Goal: Task Accomplishment & Management: Manage account settings

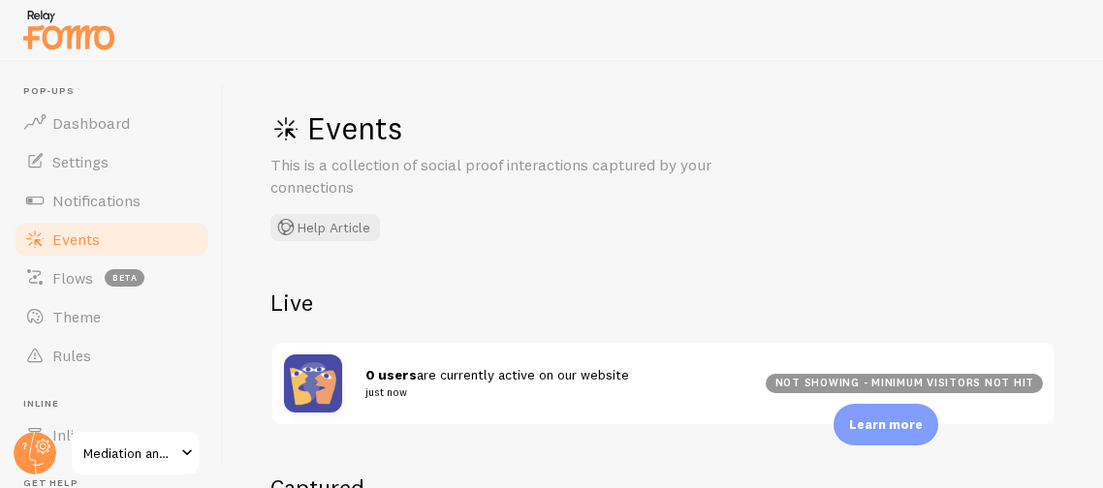
click at [824, 285] on div "Events This is a collection of social proof interactions captured by your conne…" at bounding box center [663, 275] width 879 height 426
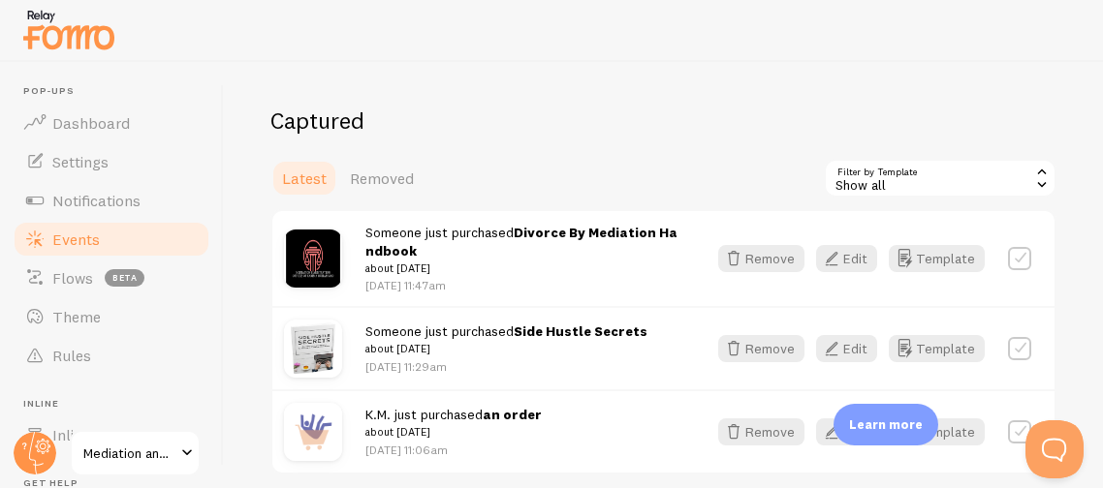
scroll to position [328, 0]
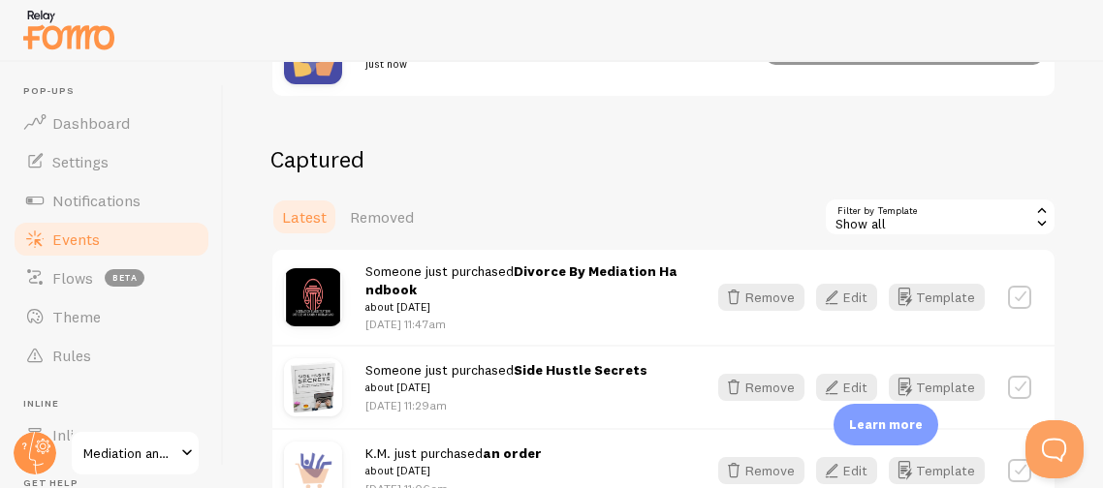
click at [632, 177] on div "Captured Latest Removed Filter by Template all Show all Show all Active visitor…" at bounding box center [663, 328] width 786 height 369
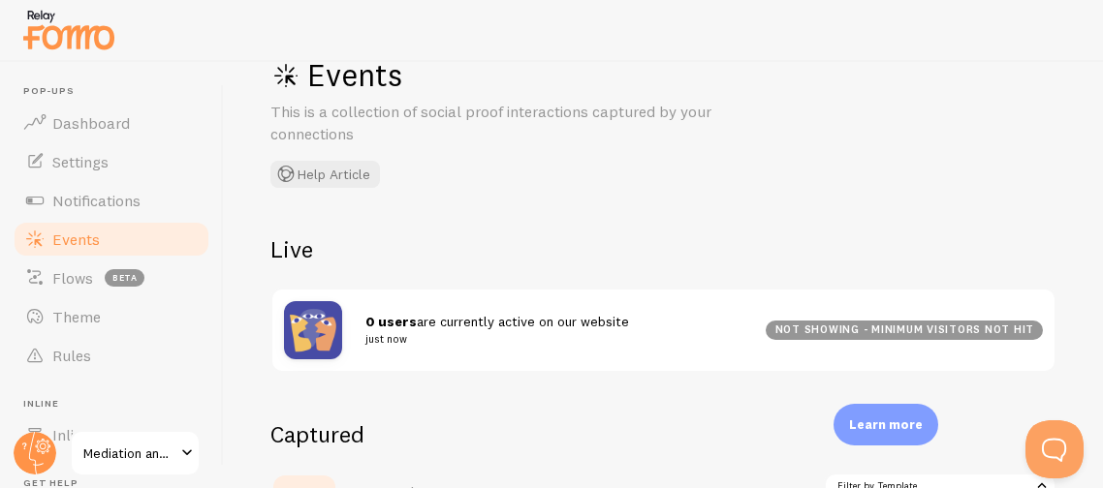
scroll to position [18, 0]
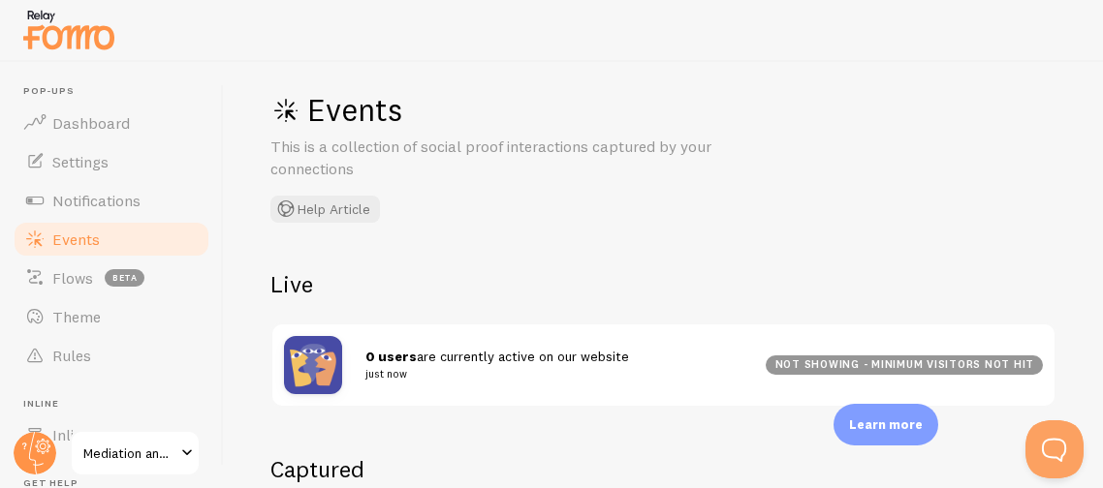
click at [813, 200] on div "Events This is a collection of social proof interactions captured by your conne…" at bounding box center [560, 156] width 581 height 133
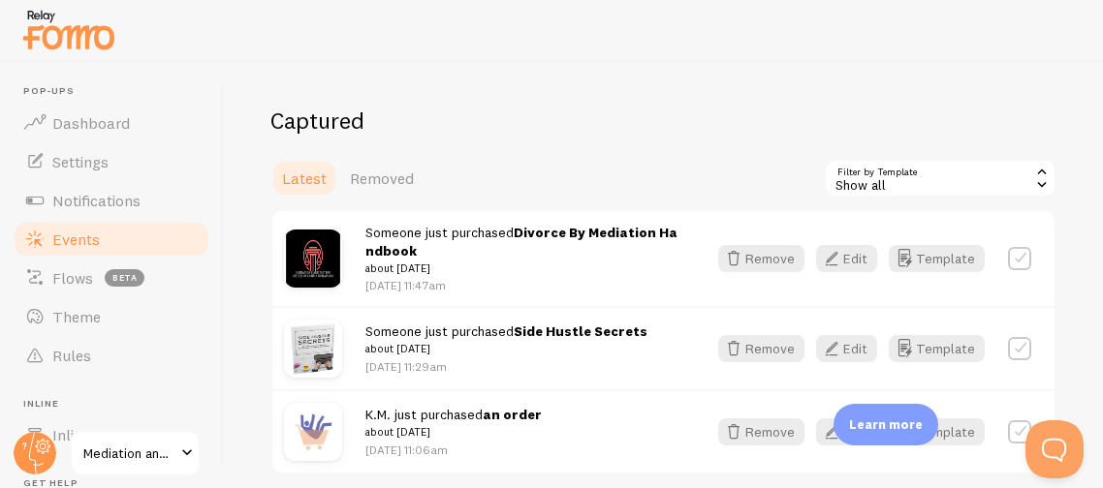
scroll to position [367, 0]
click at [1018, 255] on label at bounding box center [1019, 258] width 23 height 23
checkbox input "true"
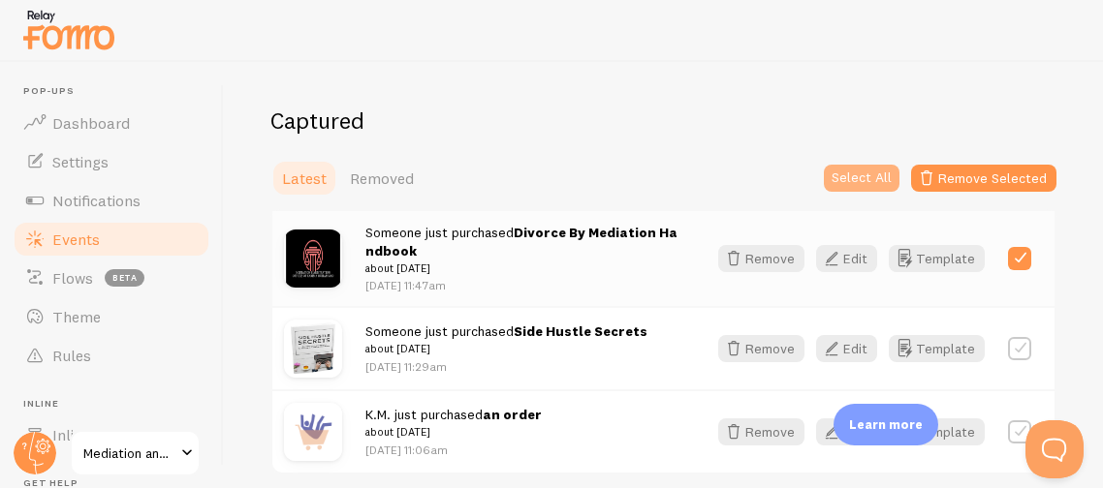
click at [849, 169] on button "Select All" at bounding box center [862, 178] width 76 height 27
checkbox input "true"
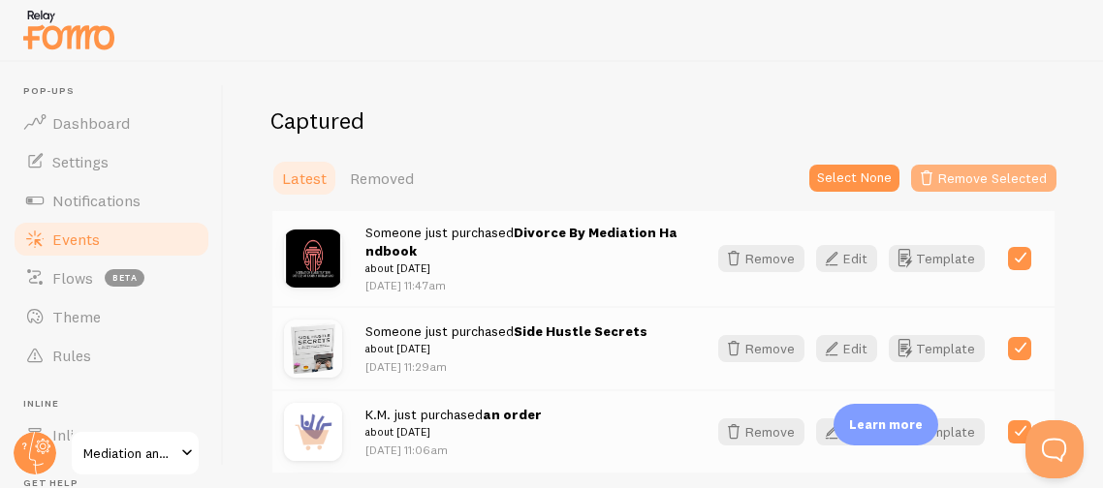
click at [987, 174] on button "Remove Selected" at bounding box center [983, 178] width 145 height 27
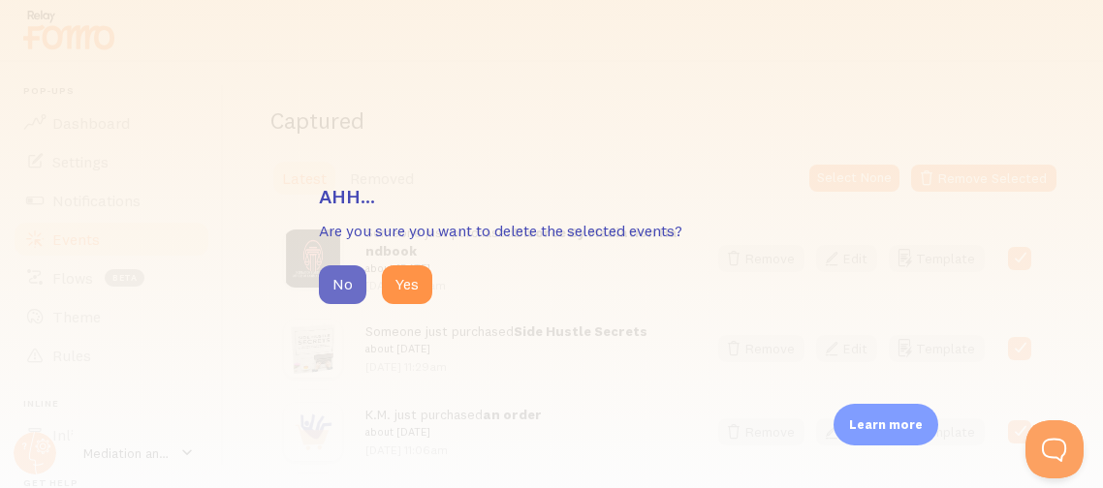
click at [351, 288] on button "No" at bounding box center [342, 284] width 47 height 39
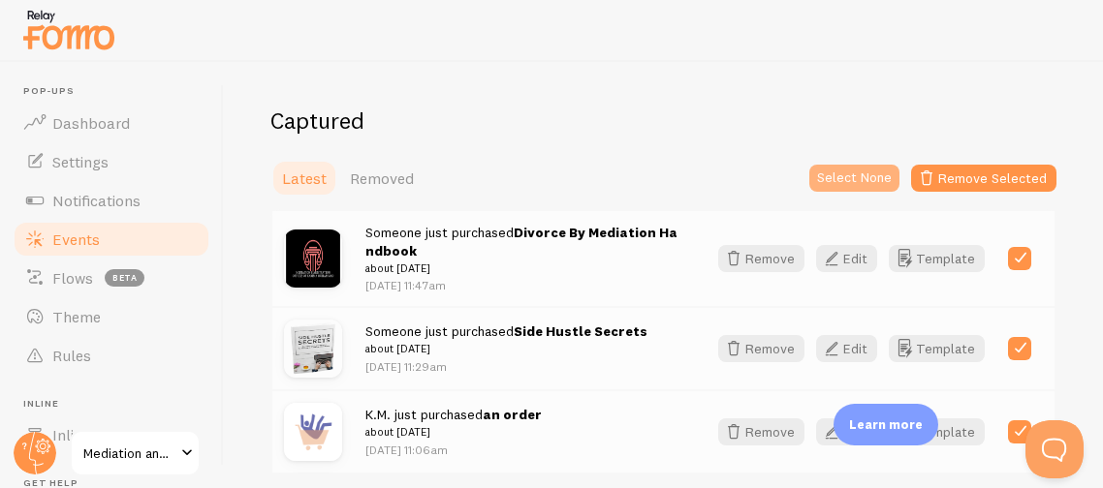
click at [841, 171] on button "Select None" at bounding box center [854, 178] width 90 height 27
checkbox input "false"
